Goal: Check status: Check status

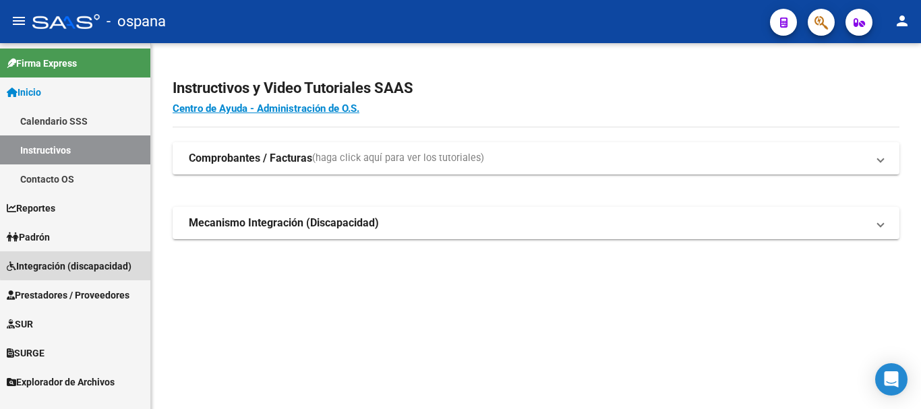
click at [77, 264] on span "Integración (discapacidad)" at bounding box center [69, 266] width 125 height 15
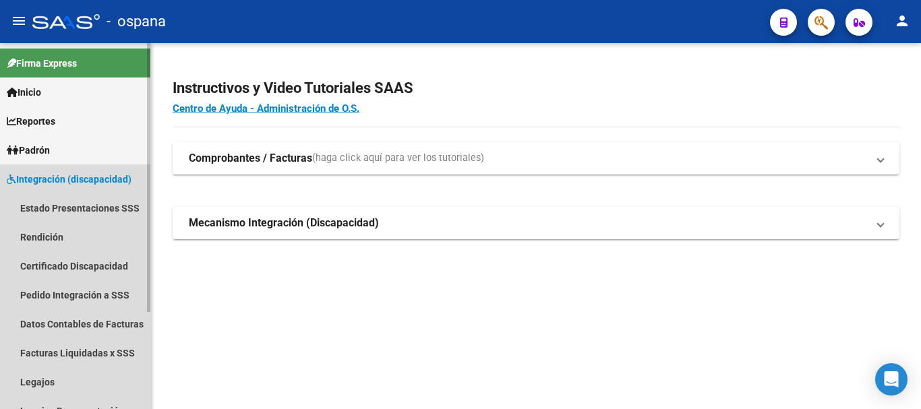
click at [88, 175] on span "Integración (discapacidad)" at bounding box center [69, 179] width 125 height 15
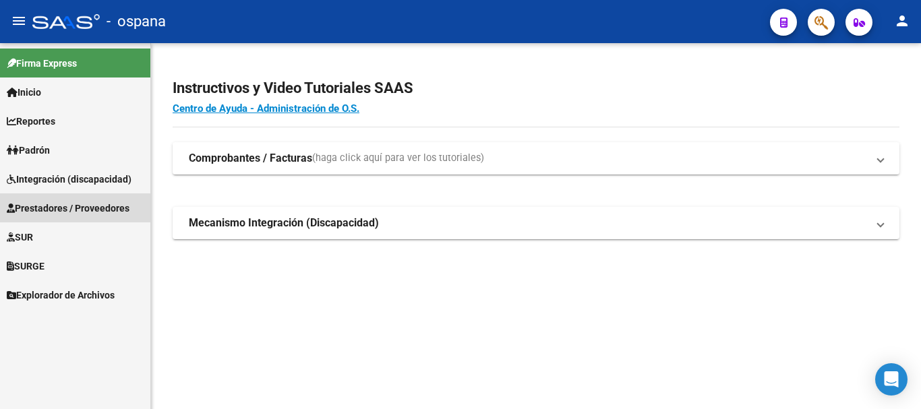
click at [75, 208] on span "Prestadores / Proveedores" at bounding box center [68, 208] width 123 height 15
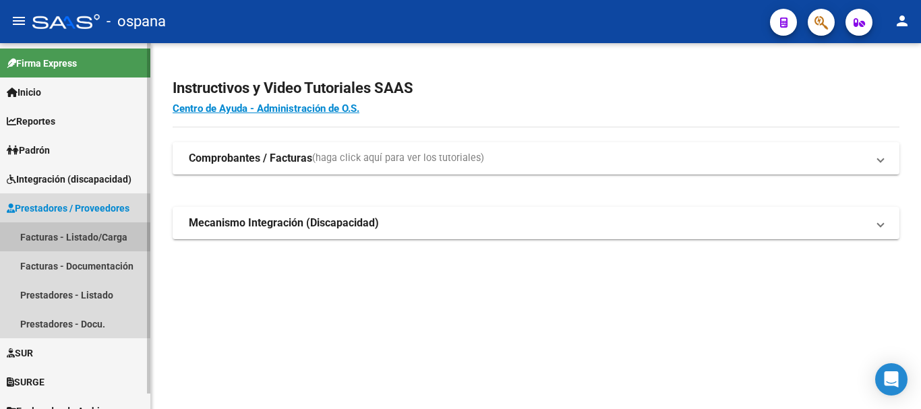
click at [69, 236] on link "Facturas - Listado/Carga" at bounding box center [75, 236] width 150 height 29
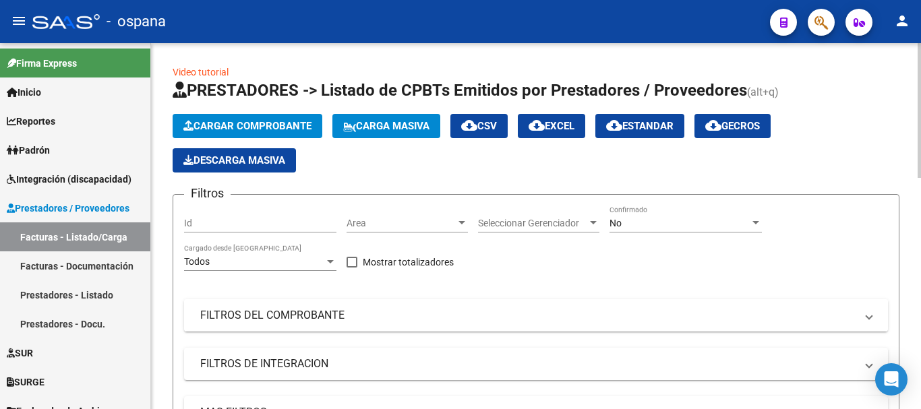
click at [362, 312] on mat-panel-title "FILTROS DEL COMPROBANTE" at bounding box center [527, 315] width 655 height 15
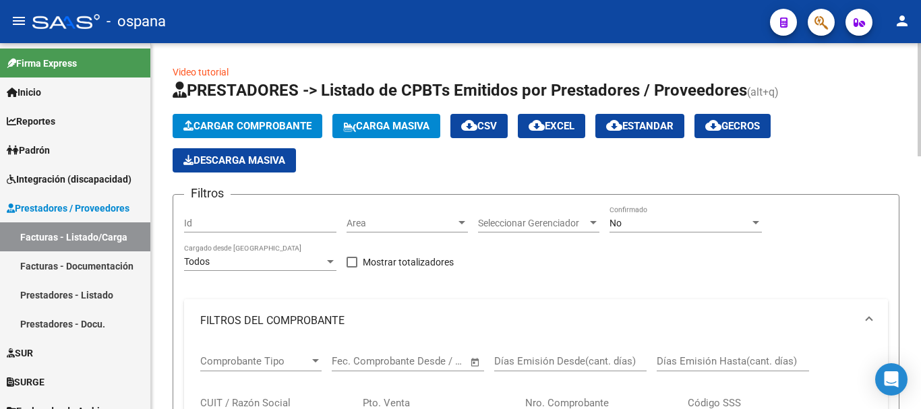
scroll to position [135, 0]
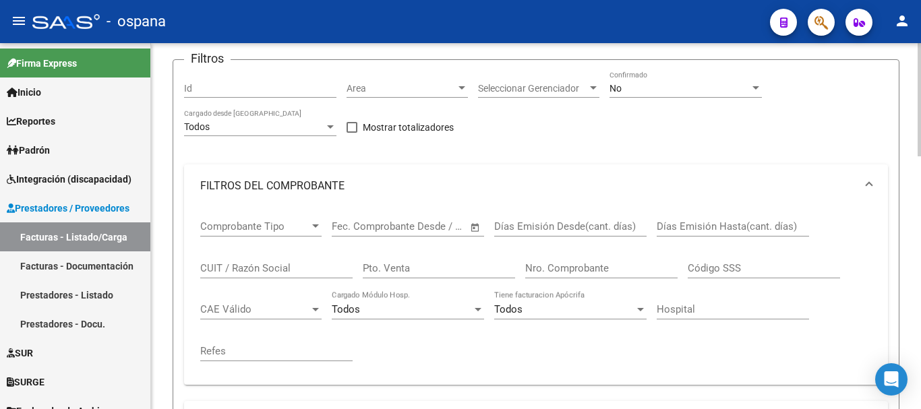
click at [547, 264] on input "Nro. Comprobante" at bounding box center [601, 268] width 152 height 12
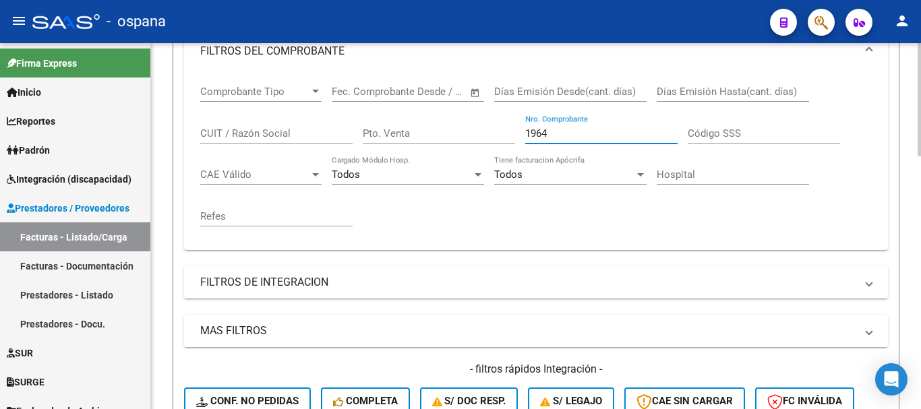
scroll to position [337, 0]
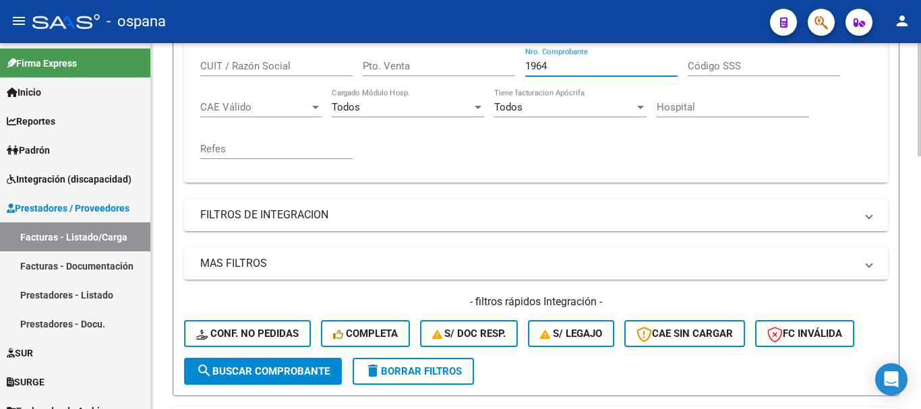
type input "1964"
click at [274, 370] on span "search Buscar Comprobante" at bounding box center [262, 371] width 133 height 12
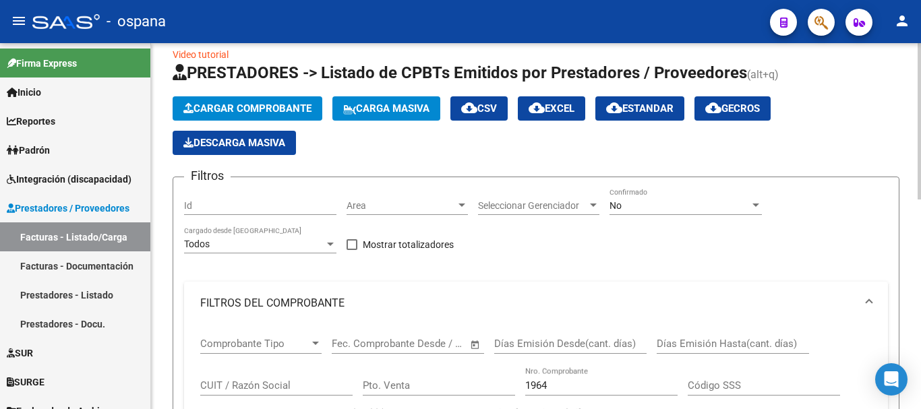
scroll to position [0, 0]
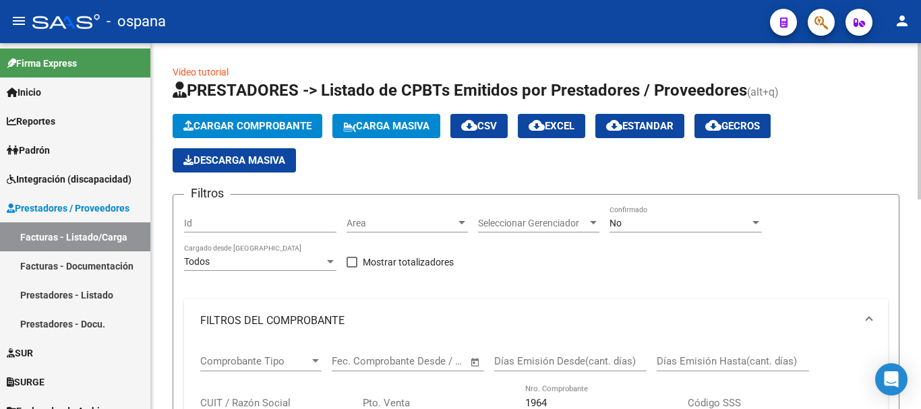
click at [626, 229] on div "No" at bounding box center [679, 223] width 140 height 11
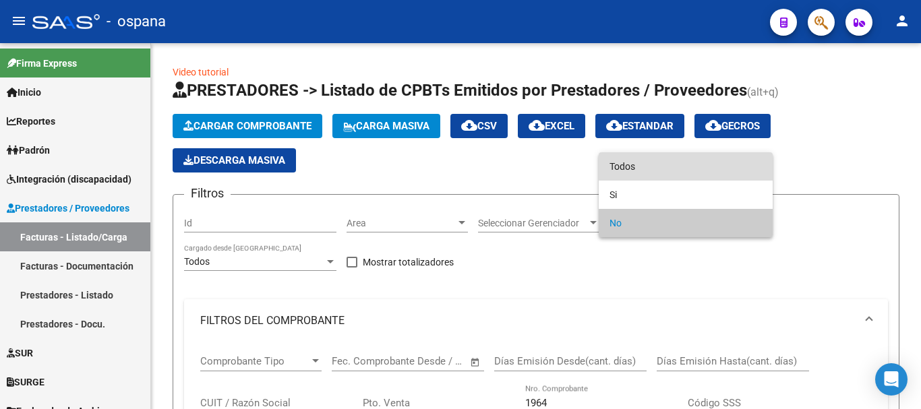
click at [627, 162] on span "Todos" at bounding box center [685, 166] width 152 height 28
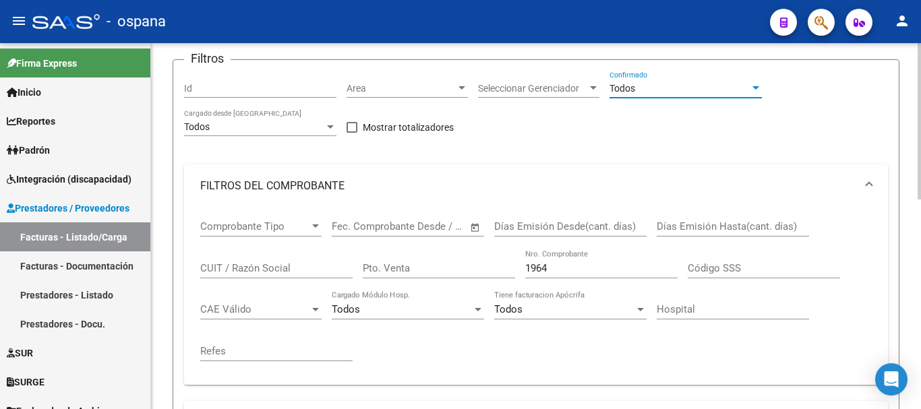
scroll to position [202, 0]
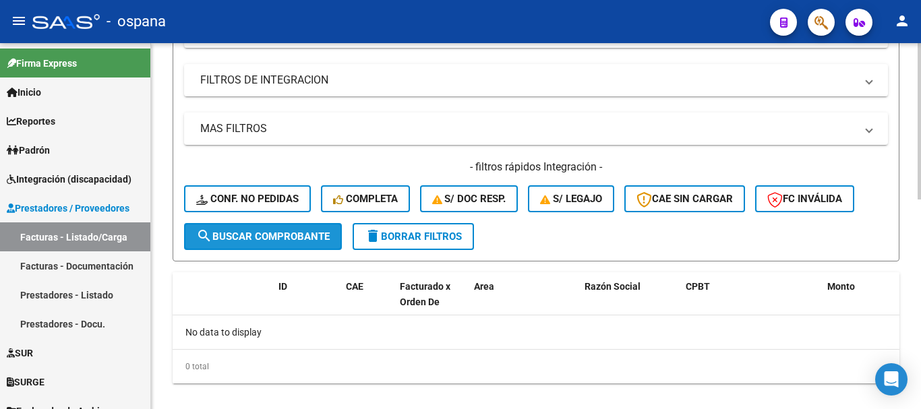
click at [280, 233] on span "search Buscar Comprobante" at bounding box center [262, 237] width 133 height 12
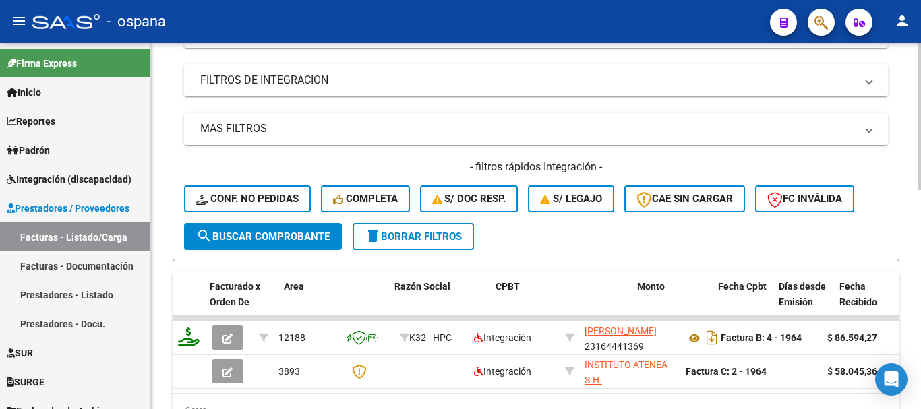
scroll to position [0, 247]
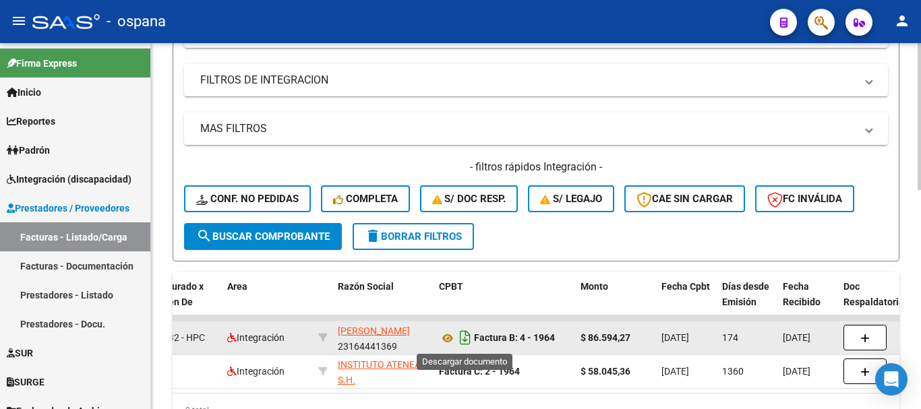
click at [462, 336] on icon "Descargar documento" at bounding box center [465, 338] width 18 height 22
